Goal: Information Seeking & Learning: Learn about a topic

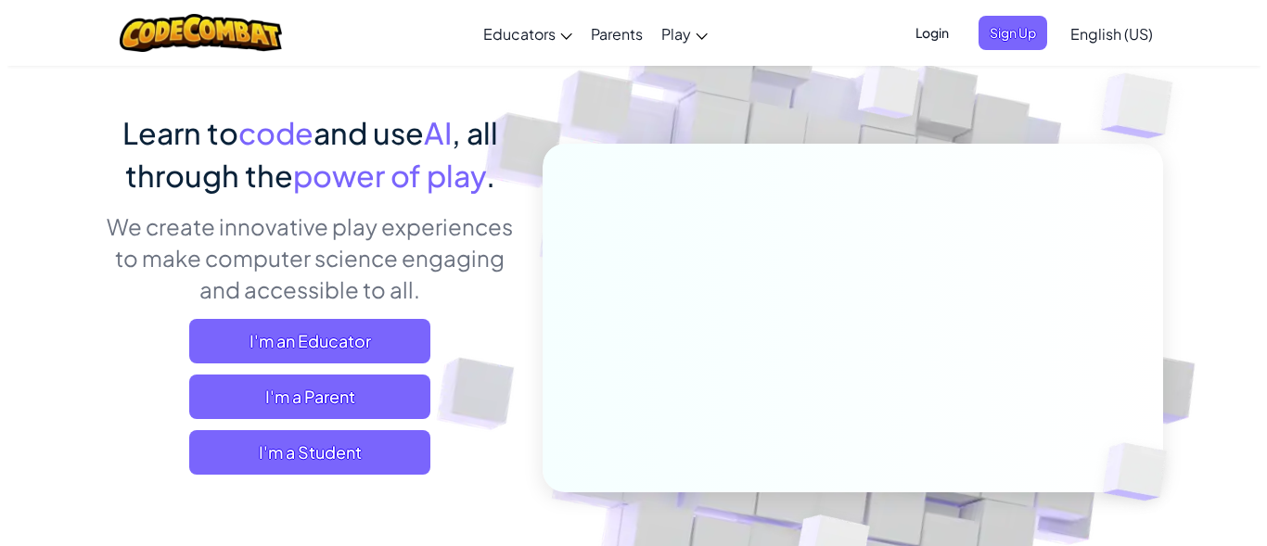
scroll to position [148, 0]
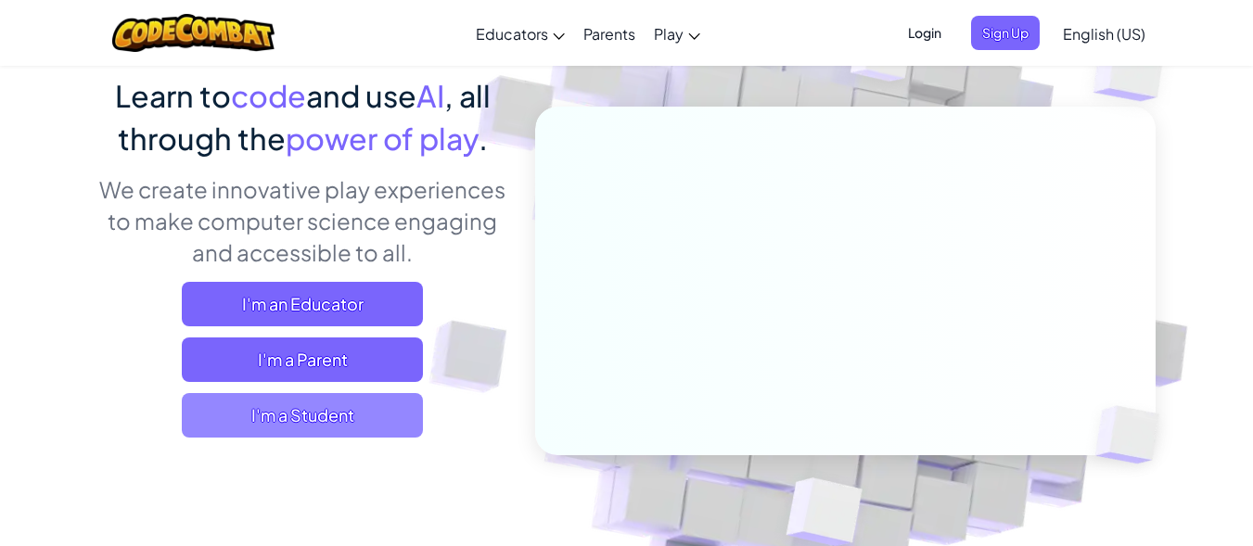
click at [396, 430] on span "I'm a Student" at bounding box center [302, 415] width 241 height 45
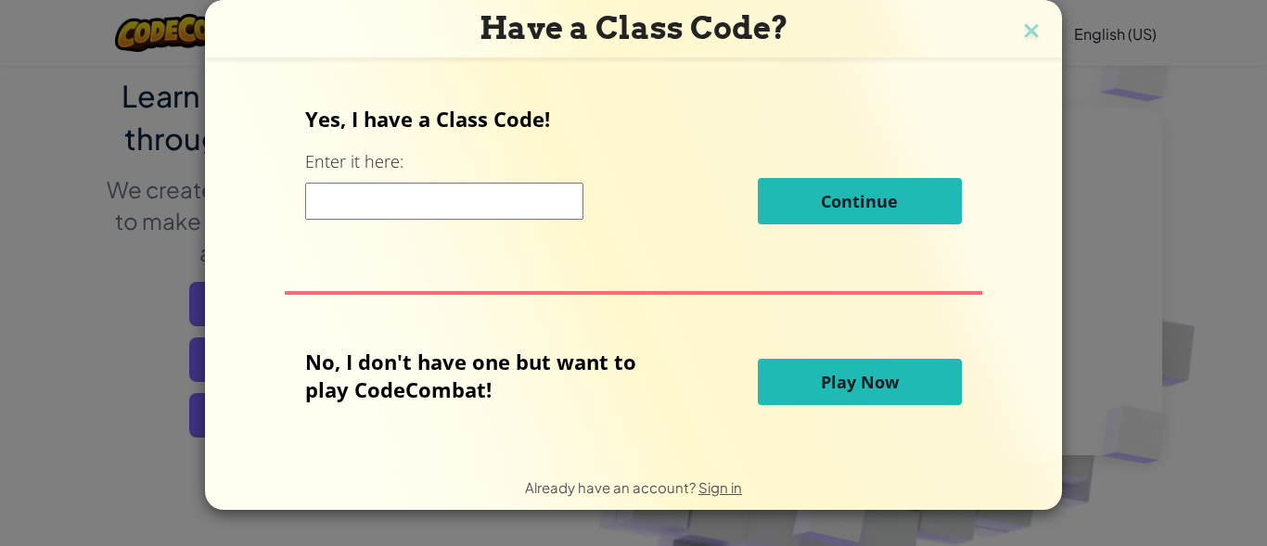
click at [850, 376] on span "Play Now" at bounding box center [860, 382] width 78 height 22
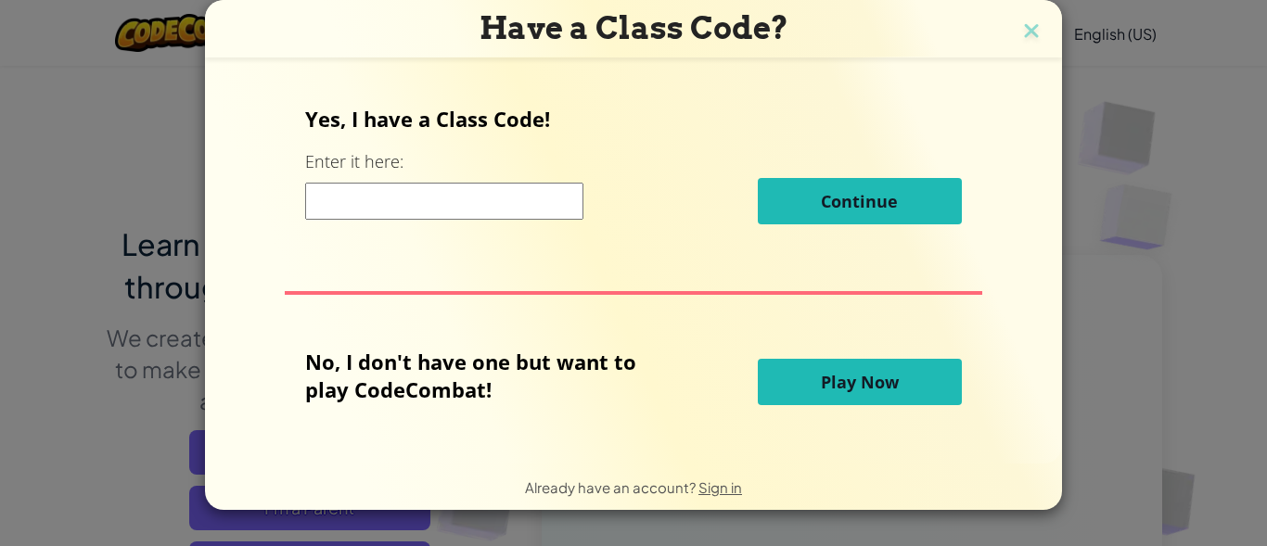
click at [850, 376] on span "Play Now" at bounding box center [860, 382] width 78 height 22
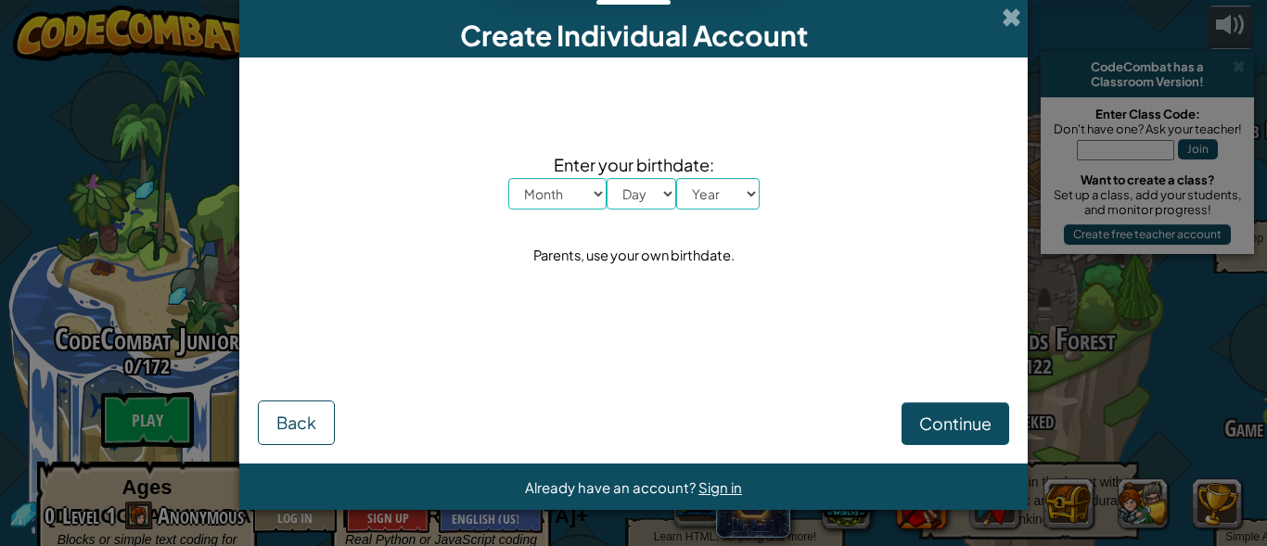
drag, startPoint x: 1001, startPoint y: 25, endPoint x: 1022, endPoint y: 17, distance: 22.9
click at [1022, 17] on div "Create Individual Account" at bounding box center [633, 29] width 788 height 58
click at [1013, 17] on span at bounding box center [1011, 16] width 19 height 19
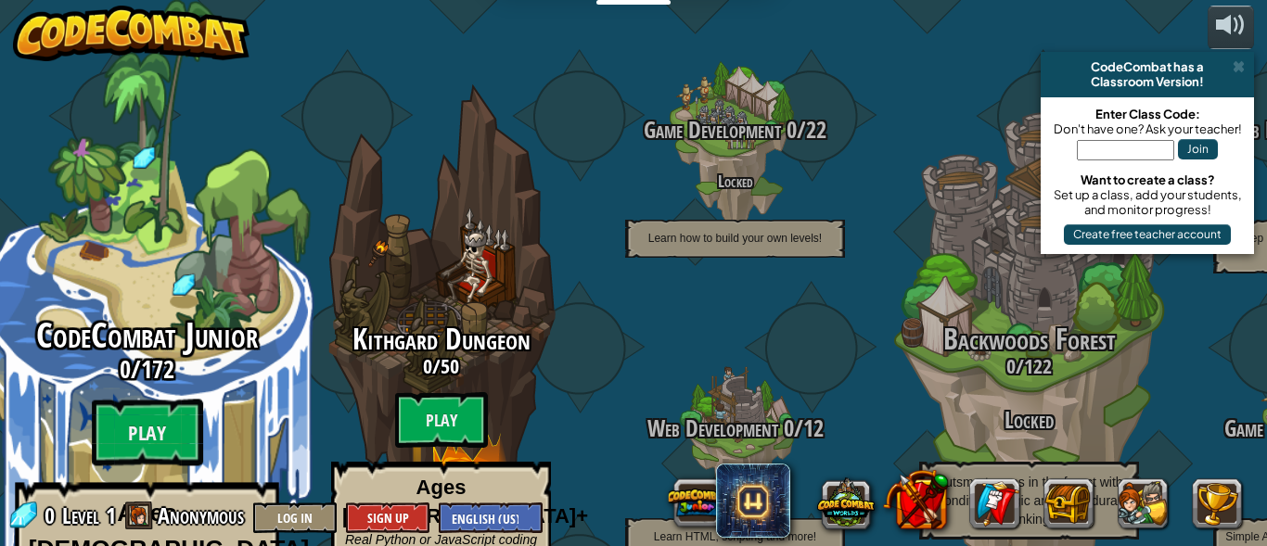
click at [202, 312] on span "CodeCombat Junior" at bounding box center [147, 336] width 222 height 48
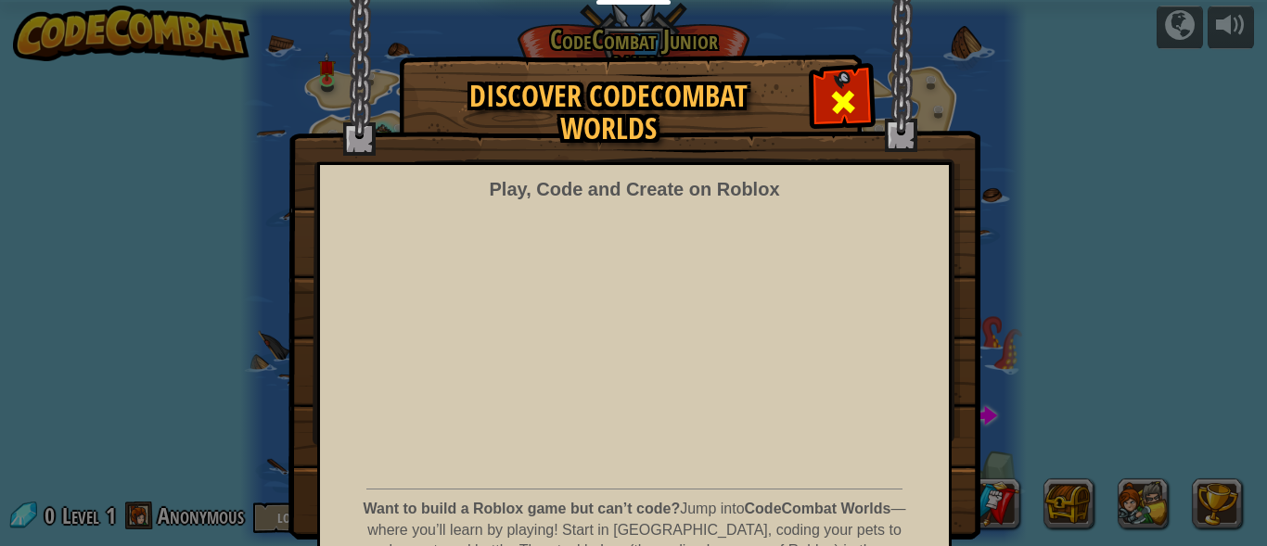
click at [828, 87] on span at bounding box center [843, 102] width 30 height 30
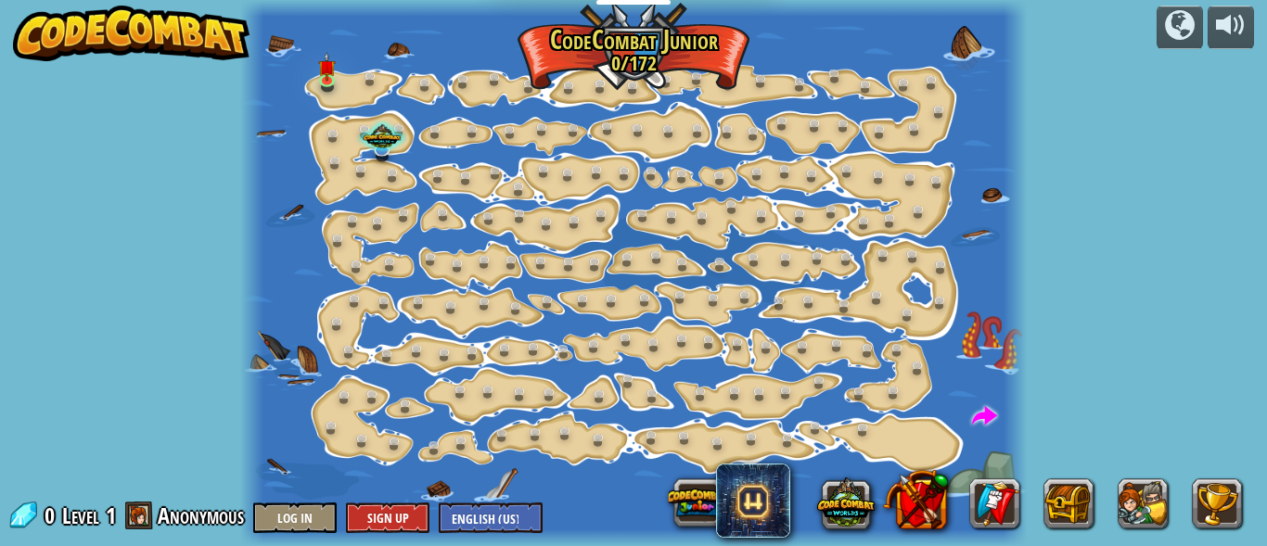
click at [671, 153] on div at bounding box center [634, 273] width 788 height 546
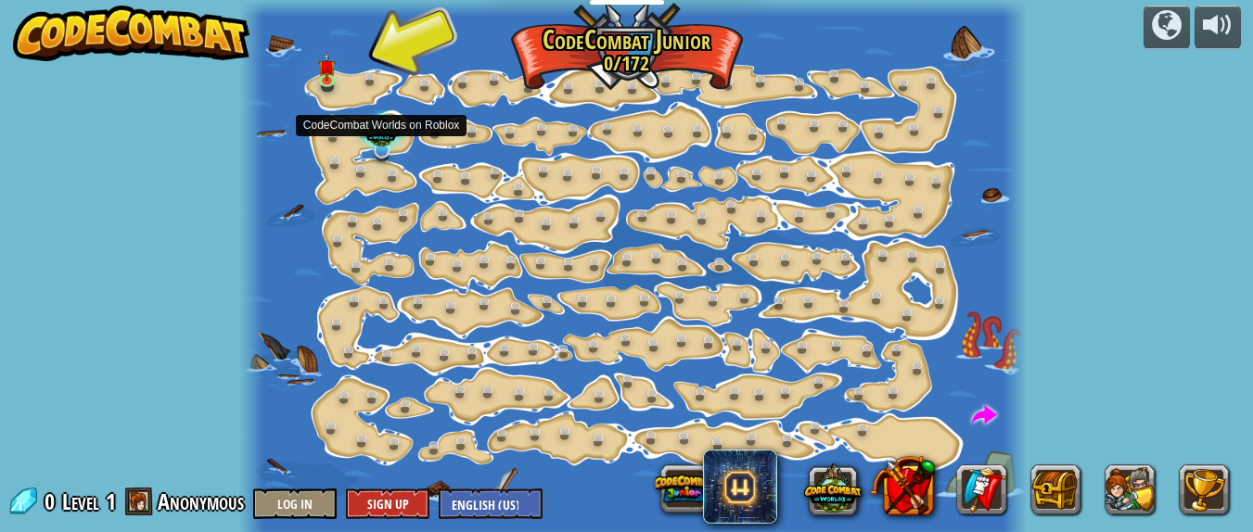
drag, startPoint x: 621, startPoint y: 153, endPoint x: 389, endPoint y: 137, distance: 232.4
click at [389, 137] on div "Step Change (Locked) Change step arguments. Go Smart (Locked) Now we're really …" at bounding box center [634, 273] width 788 height 546
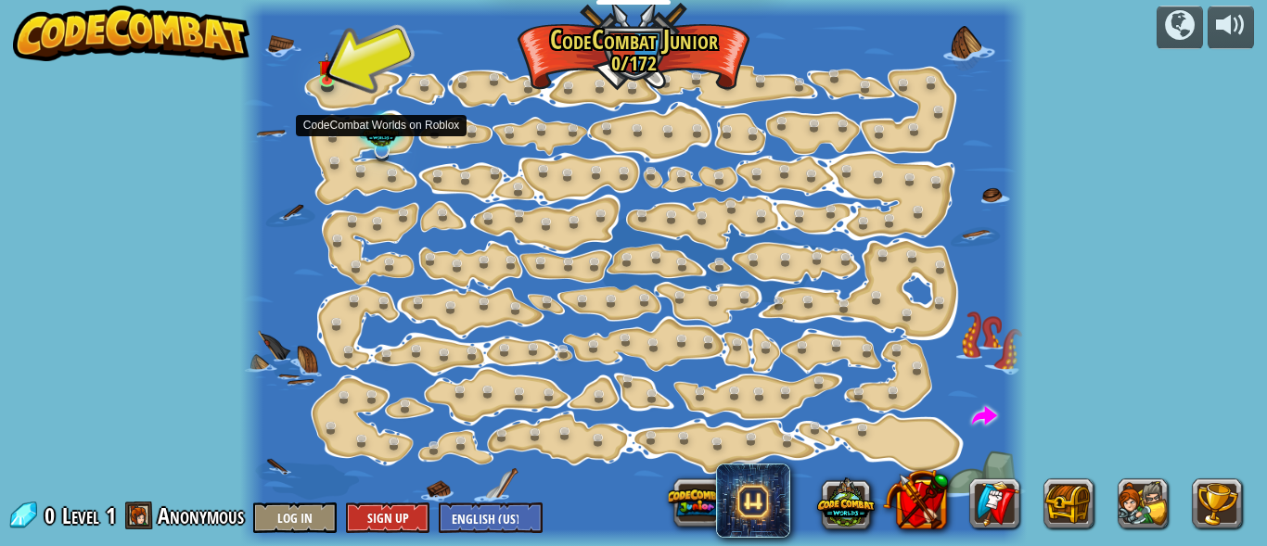
click at [389, 137] on div at bounding box center [381, 133] width 49 height 47
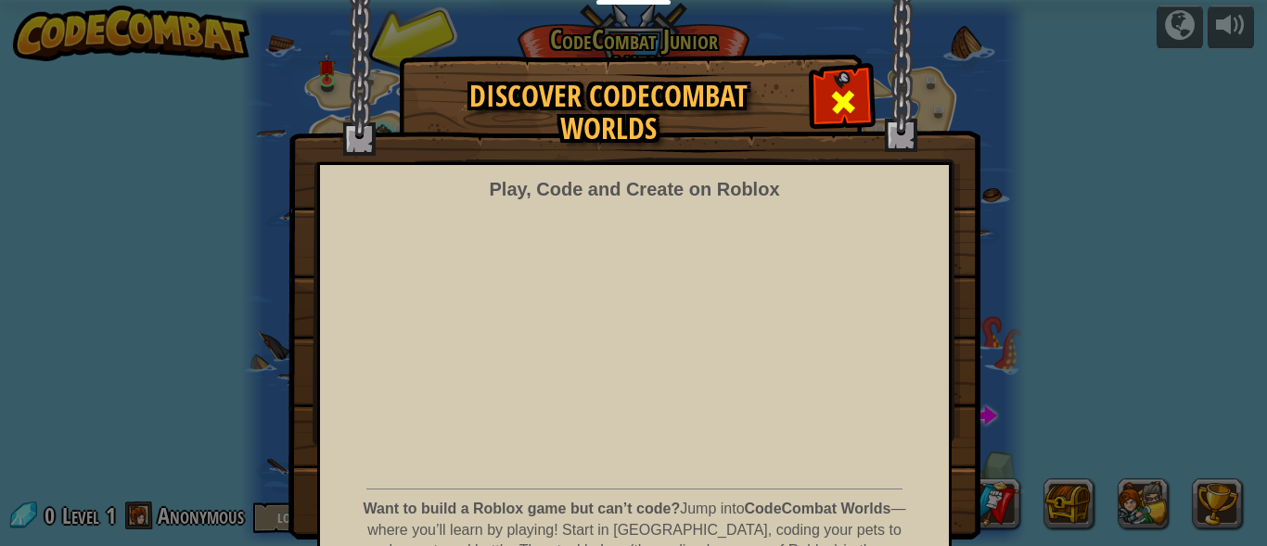
click at [841, 119] on div at bounding box center [842, 99] width 58 height 58
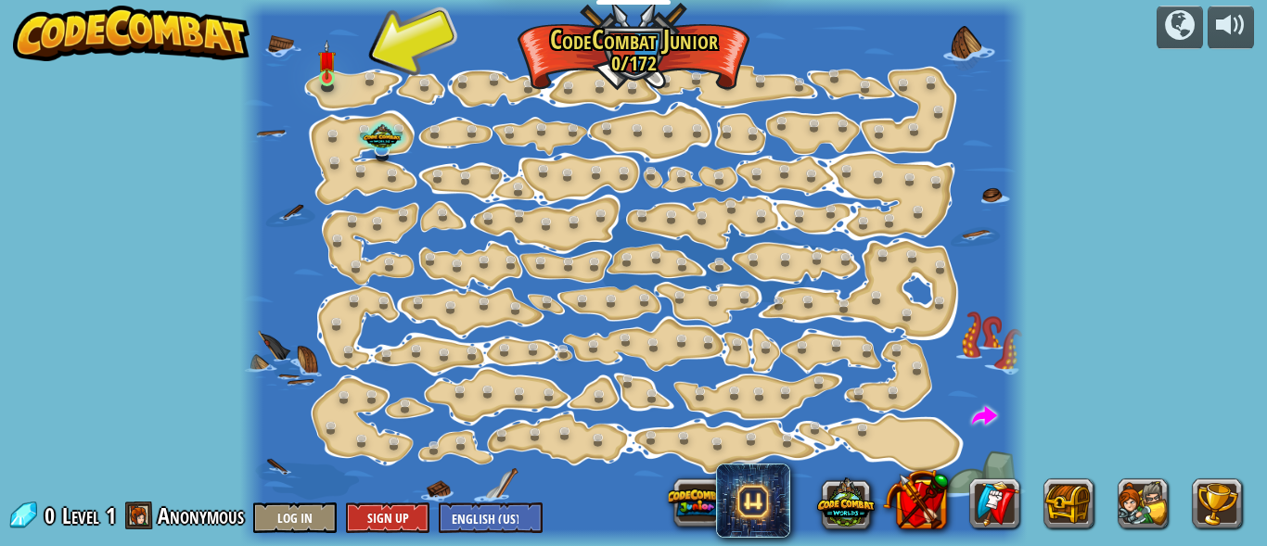
click at [325, 75] on img at bounding box center [327, 60] width 18 height 40
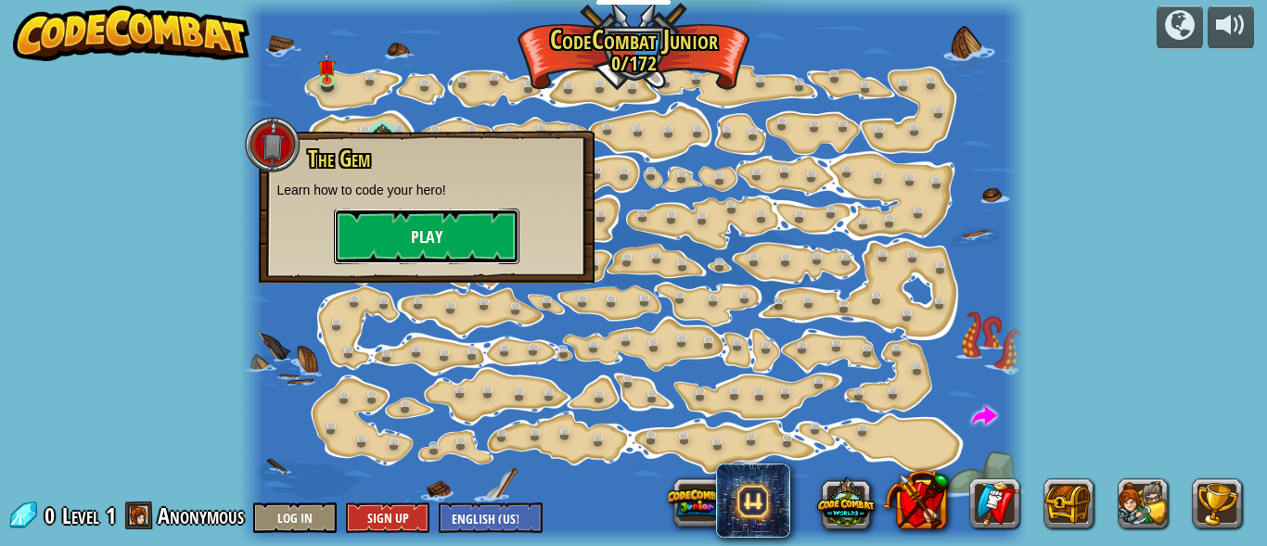
click at [447, 221] on button "Play" at bounding box center [427, 237] width 186 height 56
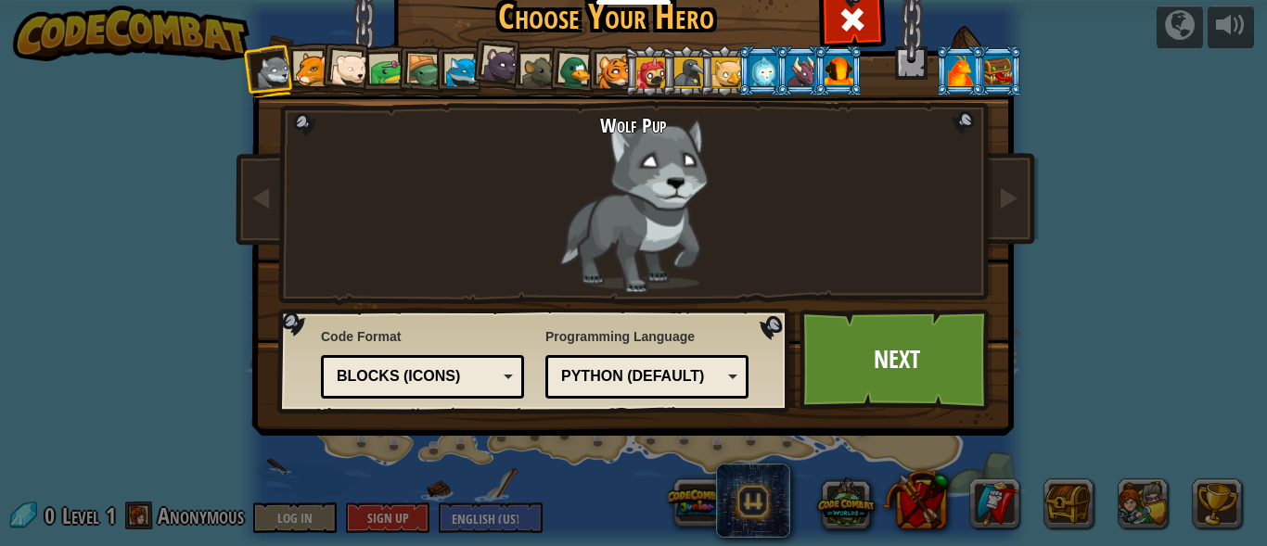
click at [656, 174] on div "Wolf Pup" at bounding box center [634, 203] width 487 height 179
click at [835, 370] on link "Next" at bounding box center [897, 360] width 194 height 102
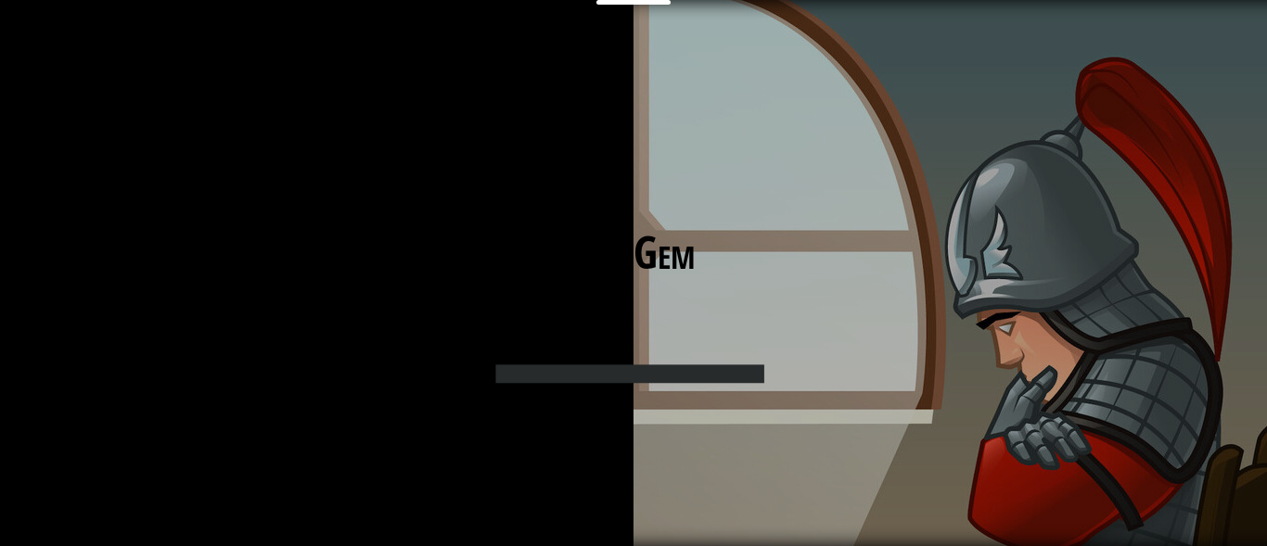
click at [835, 370] on div "The Gem Goals Start Level Error loading from server. Try refreshing the page. Y…" at bounding box center [633, 288] width 417 height 417
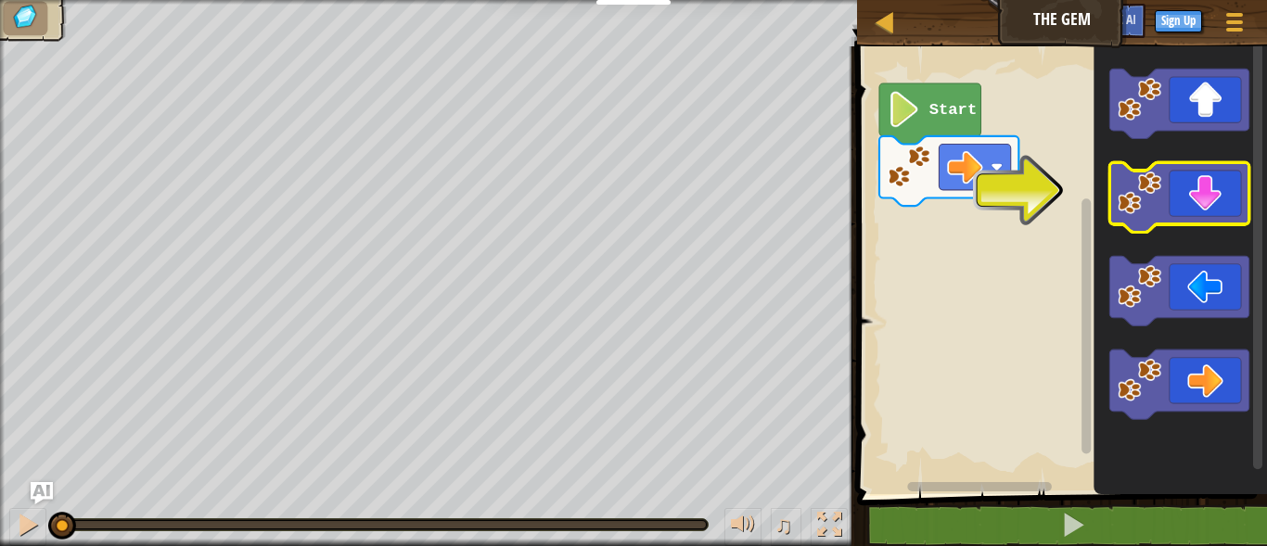
click at [1168, 199] on icon "Blockly Workspace" at bounding box center [1178, 197] width 139 height 70
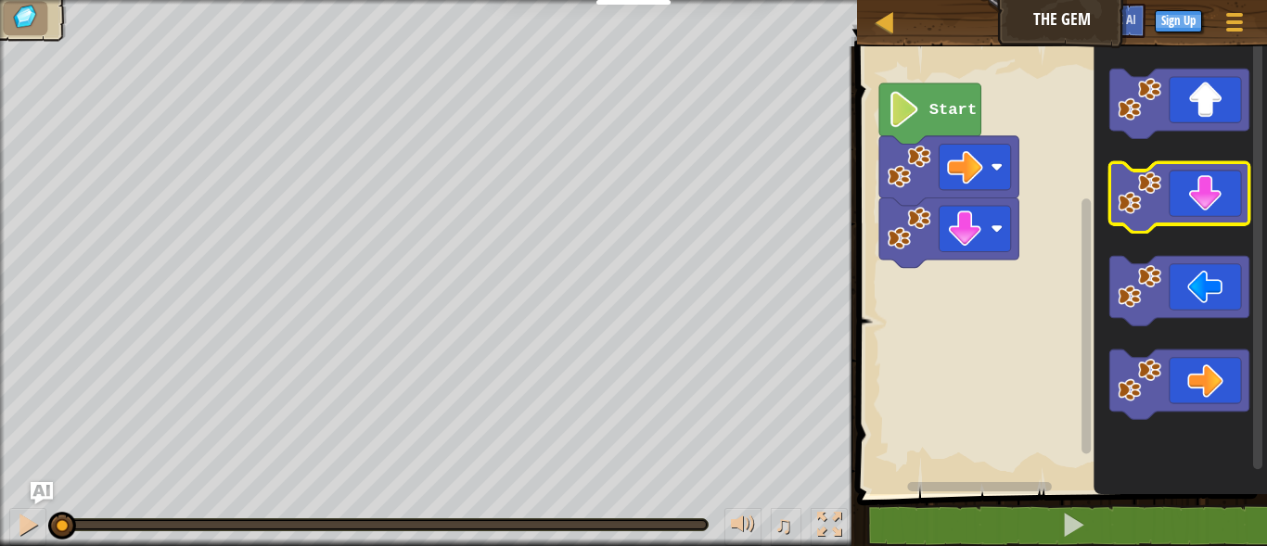
click at [1168, 199] on icon "Blockly Workspace" at bounding box center [1178, 197] width 139 height 70
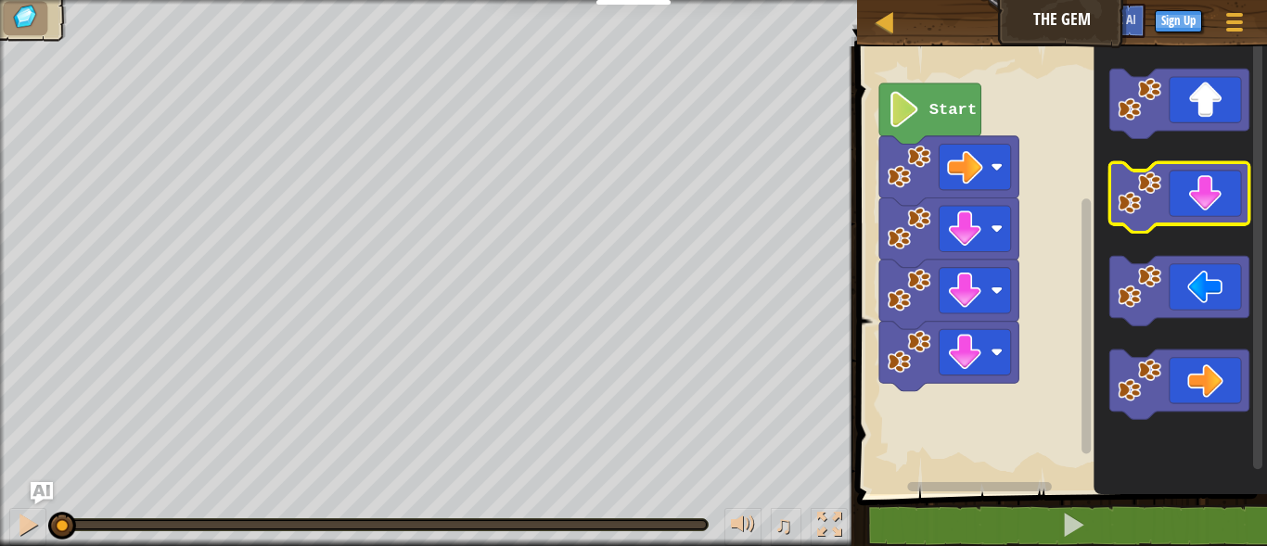
click at [1168, 199] on icon "Blockly Workspace" at bounding box center [1178, 197] width 139 height 70
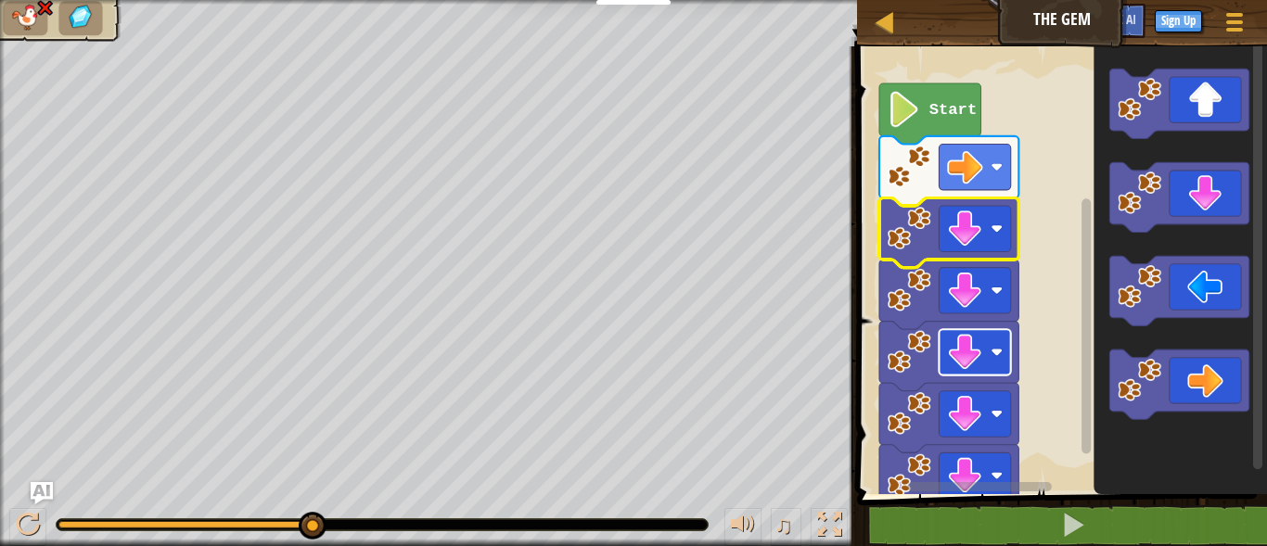
click at [969, 344] on image "Blockly Workspace" at bounding box center [965, 353] width 36 height 36
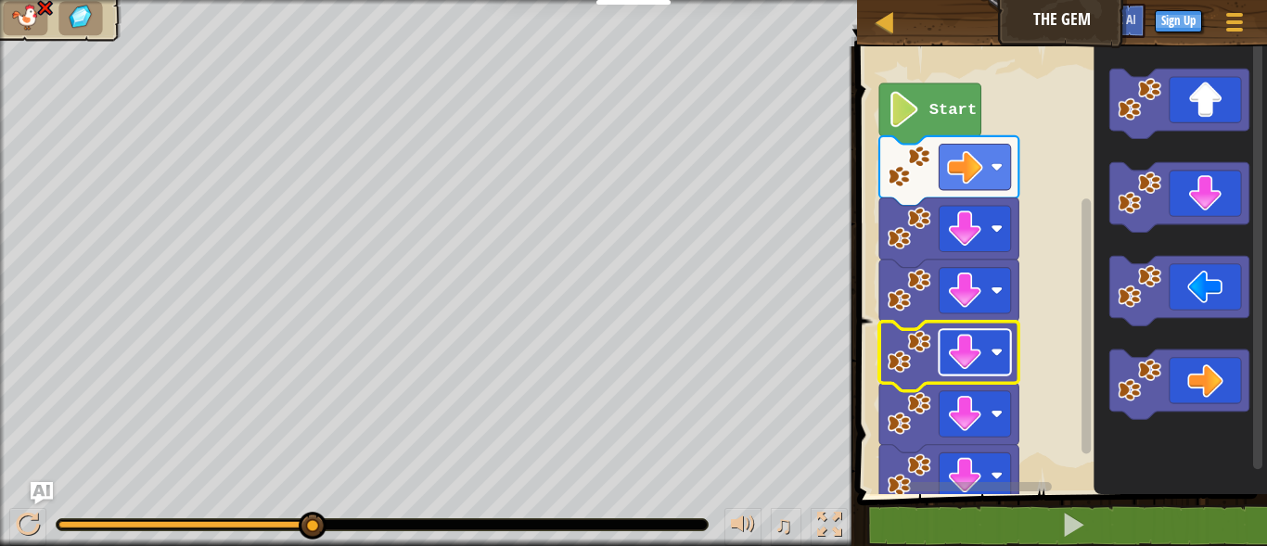
click at [969, 344] on image "Blockly Workspace" at bounding box center [965, 353] width 36 height 36
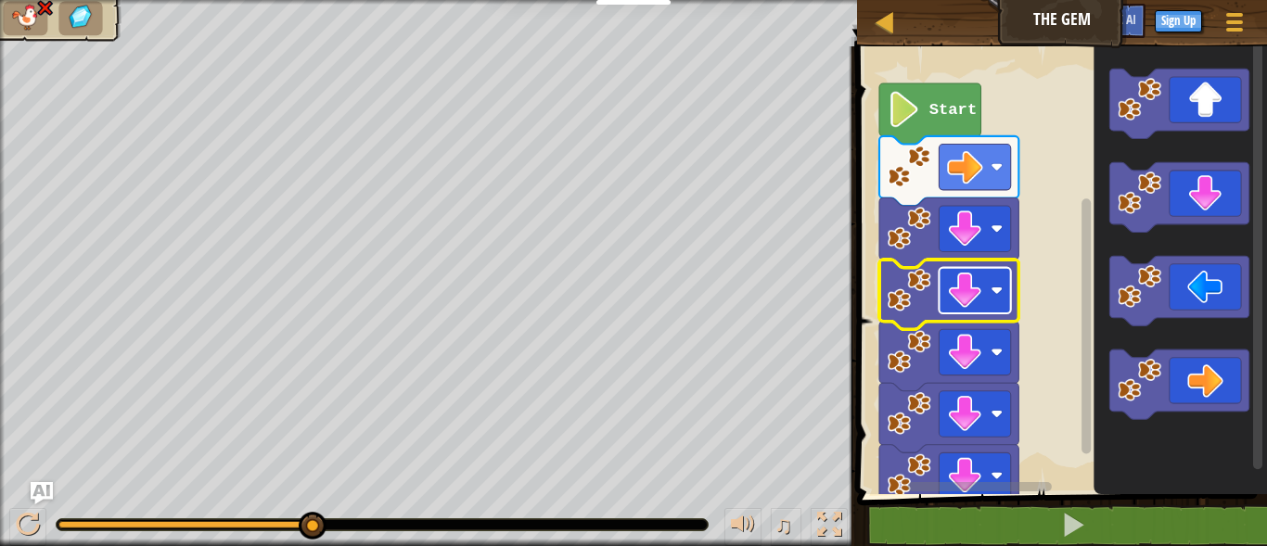
click at [980, 288] on image "Blockly Workspace" at bounding box center [965, 291] width 36 height 36
click at [953, 131] on icon "Blockly Workspace" at bounding box center [930, 113] width 102 height 60
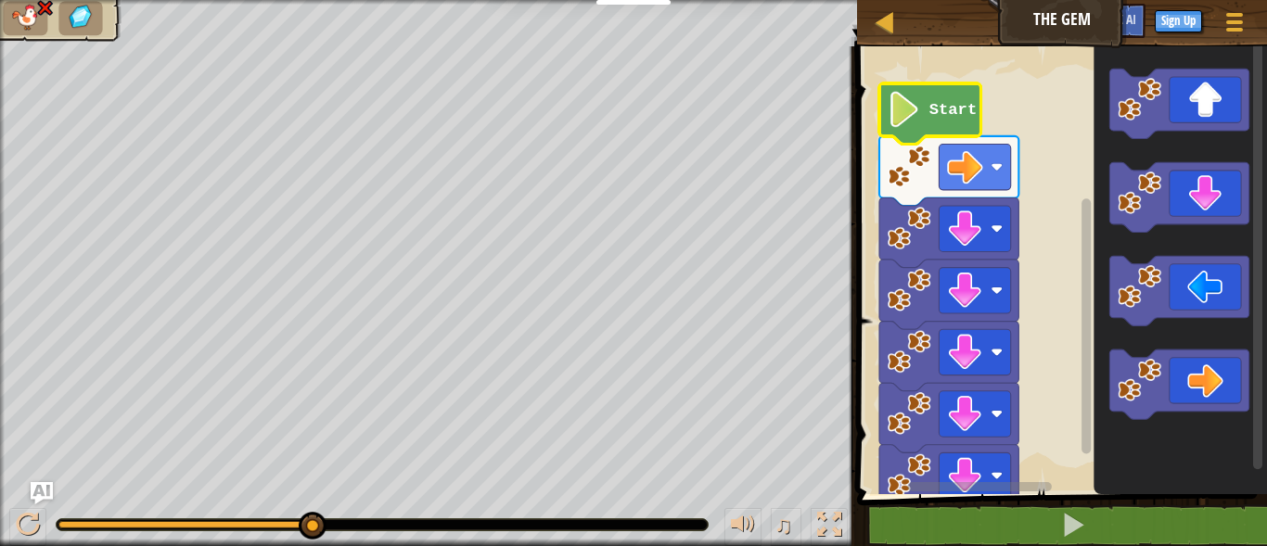
click at [953, 131] on icon "Blockly Workspace" at bounding box center [930, 113] width 102 height 60
click at [1098, 19] on button "Ask AI" at bounding box center [1120, 21] width 50 height 34
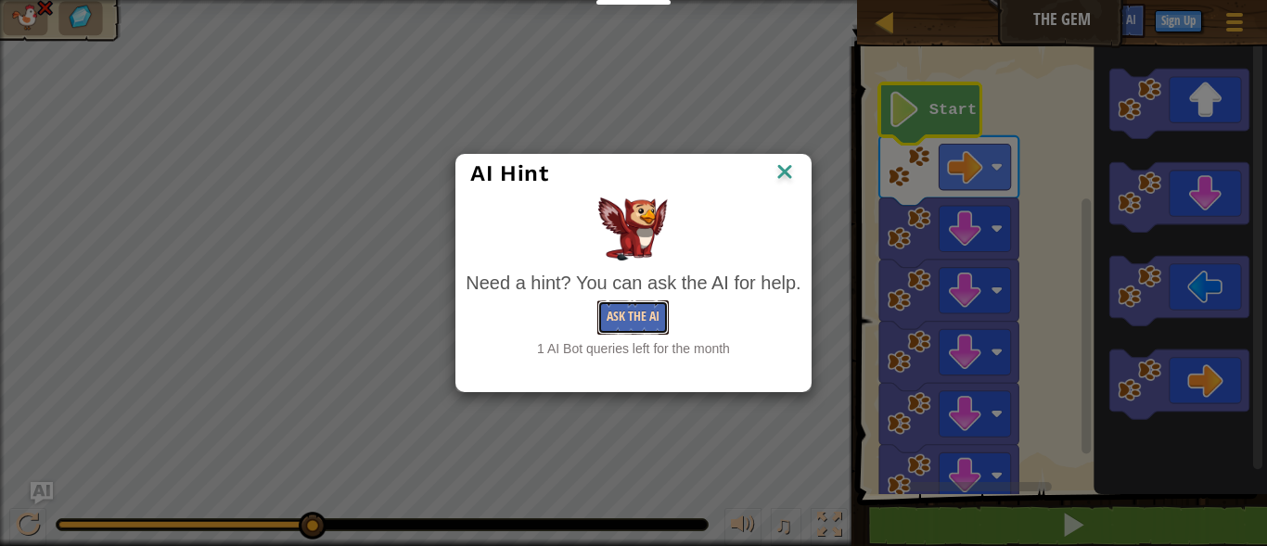
click at [659, 322] on button "Ask the AI" at bounding box center [632, 318] width 71 height 34
